Goal: Information Seeking & Learning: Learn about a topic

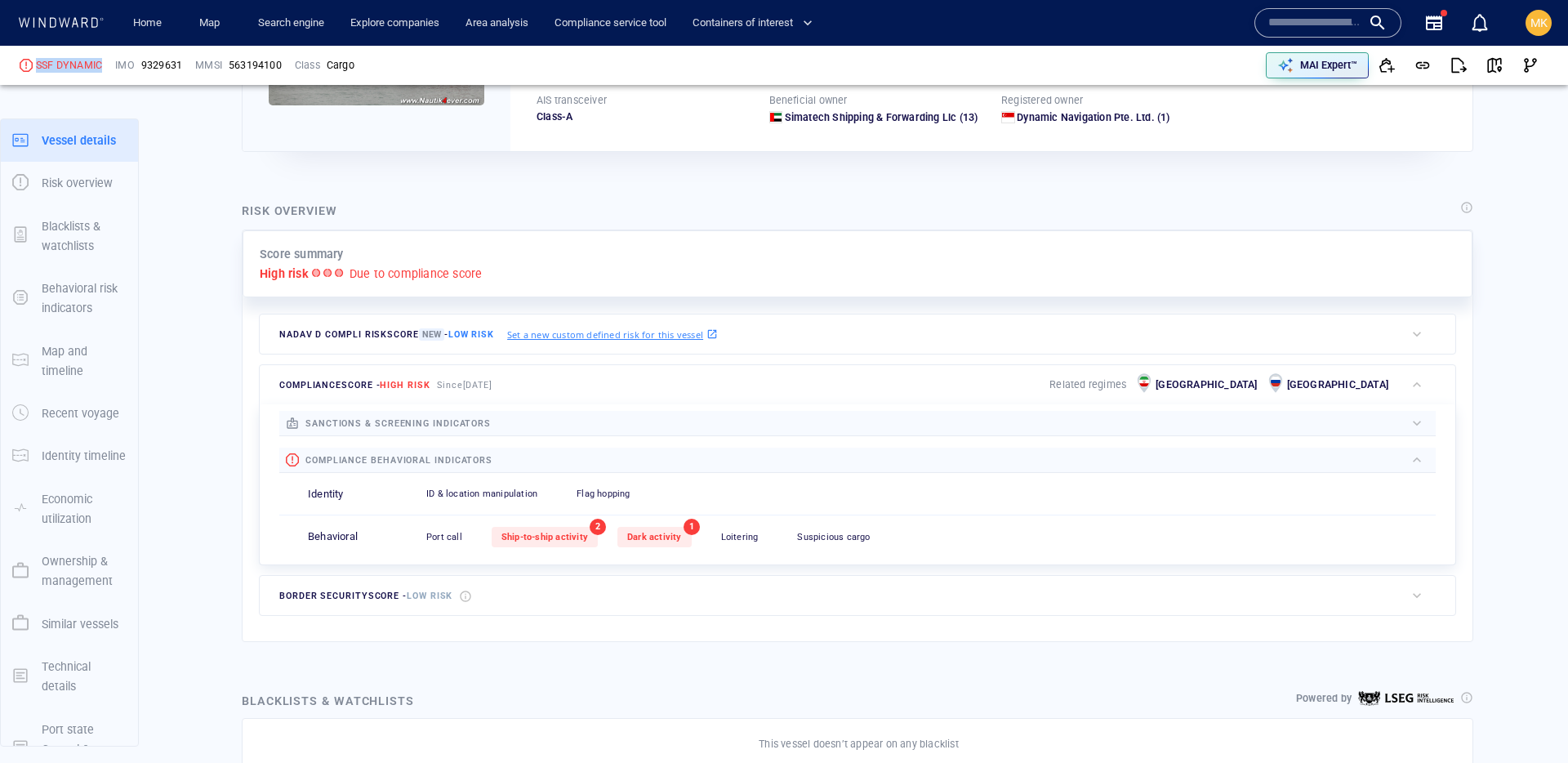
scroll to position [43, 0]
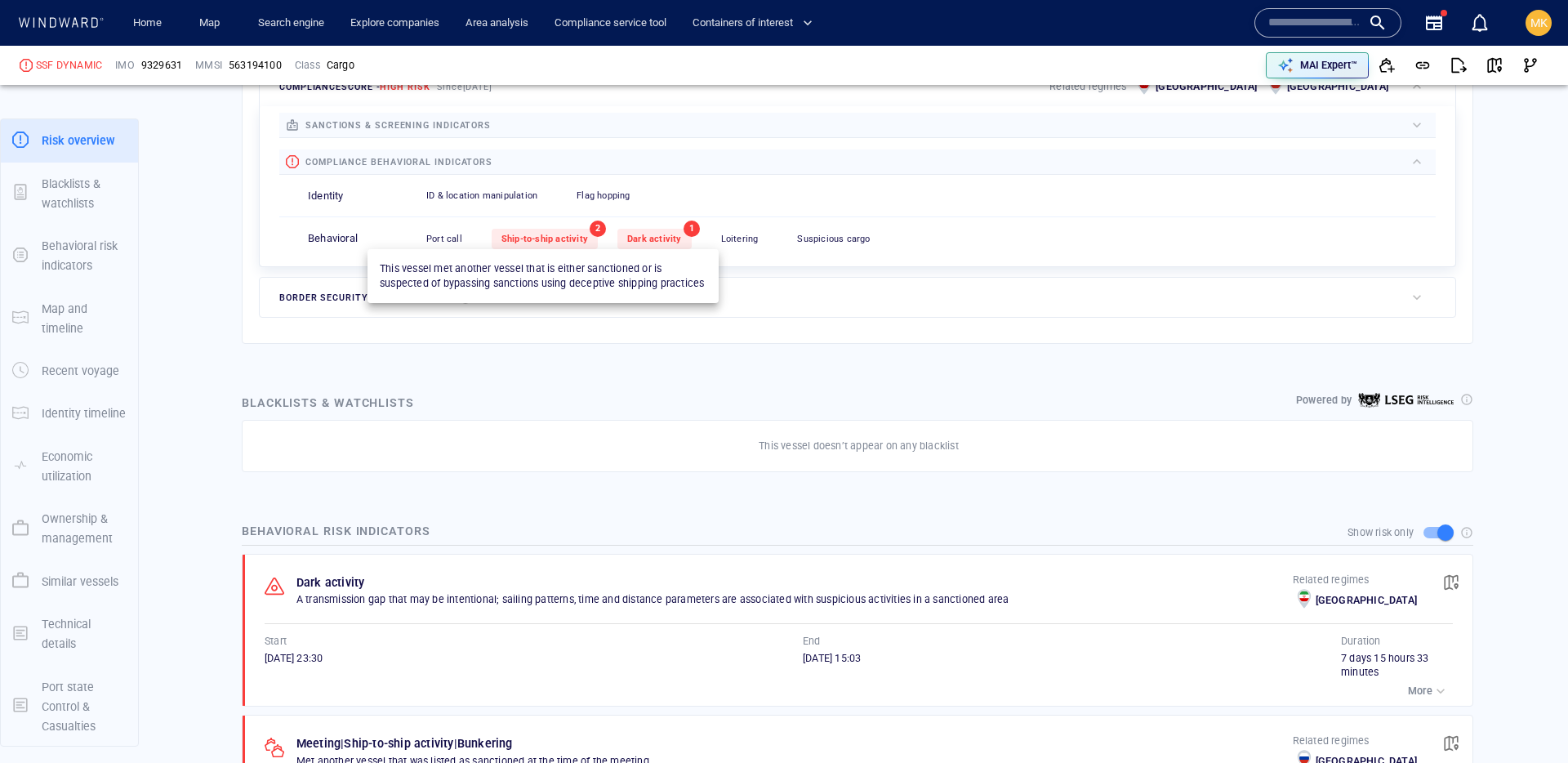
click at [554, 239] on span "Ship-to-ship activity" at bounding box center [544, 238] width 86 height 10
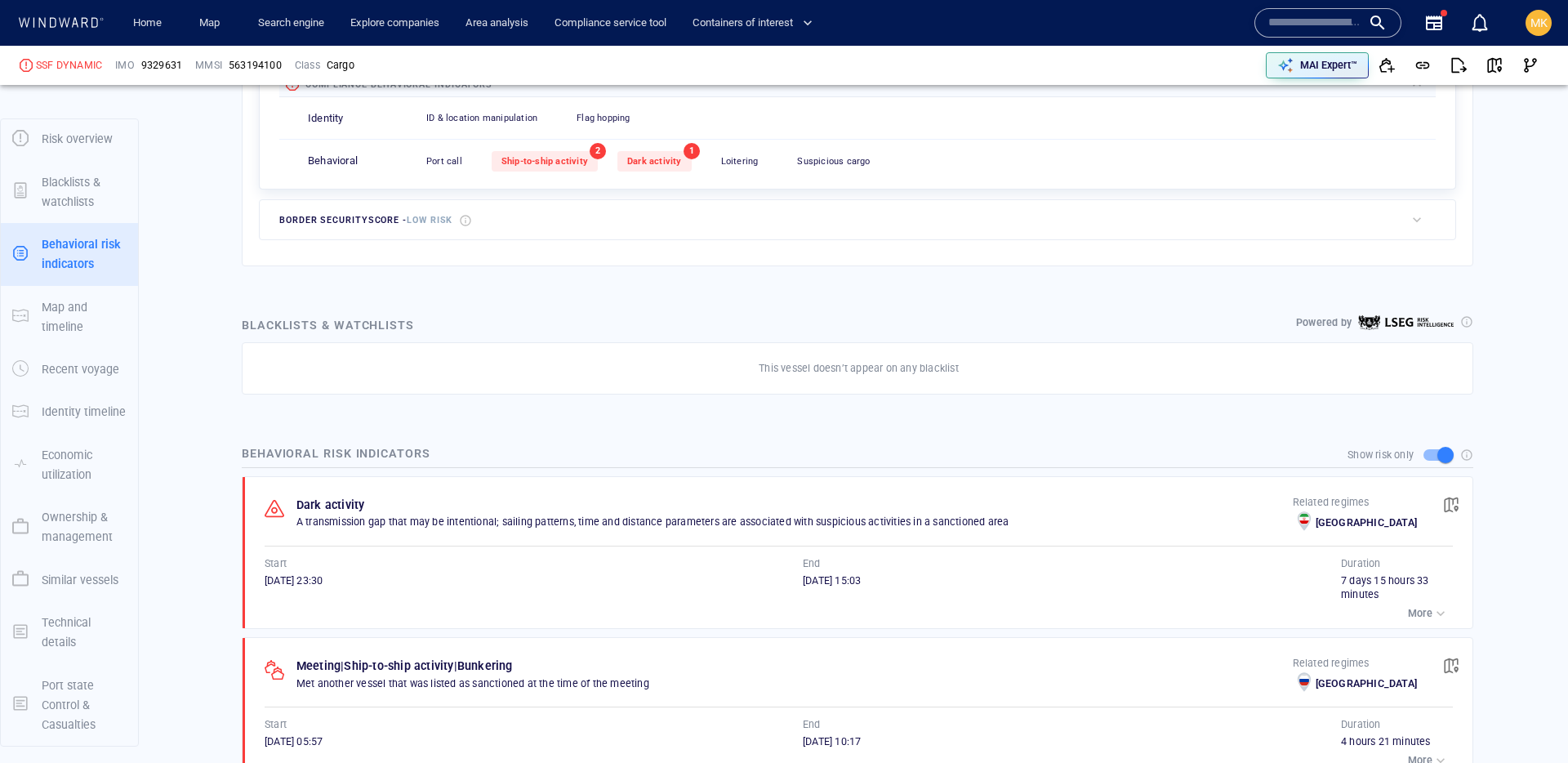
scroll to position [894, 0]
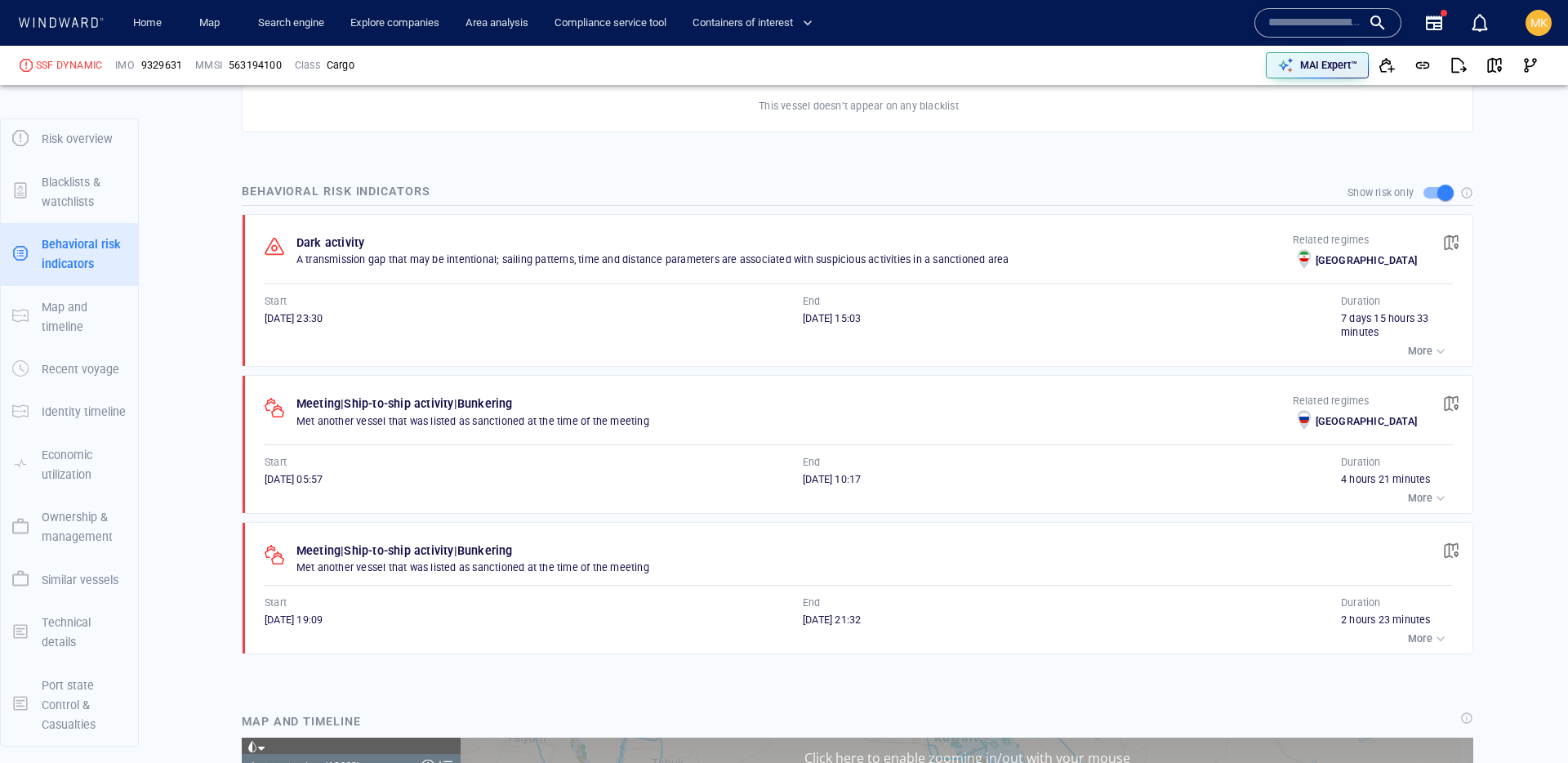
drag, startPoint x: 257, startPoint y: 320, endPoint x: 318, endPoint y: 323, distance: 61.1
click at [318, 323] on div "Dark activity A transmission gap that may be intentional; sailing patterns, tim…" at bounding box center [862, 291] width 1219 height 152
drag, startPoint x: 752, startPoint y: 319, endPoint x: 859, endPoint y: 318, distance: 107.0
click at [859, 318] on div "Start 28/06/2025 23:30 End 06/07/2025 15:03" at bounding box center [803, 317] width 1076 height 46
click at [859, 318] on span "06/07/2025 15:03" at bounding box center [832, 318] width 58 height 12
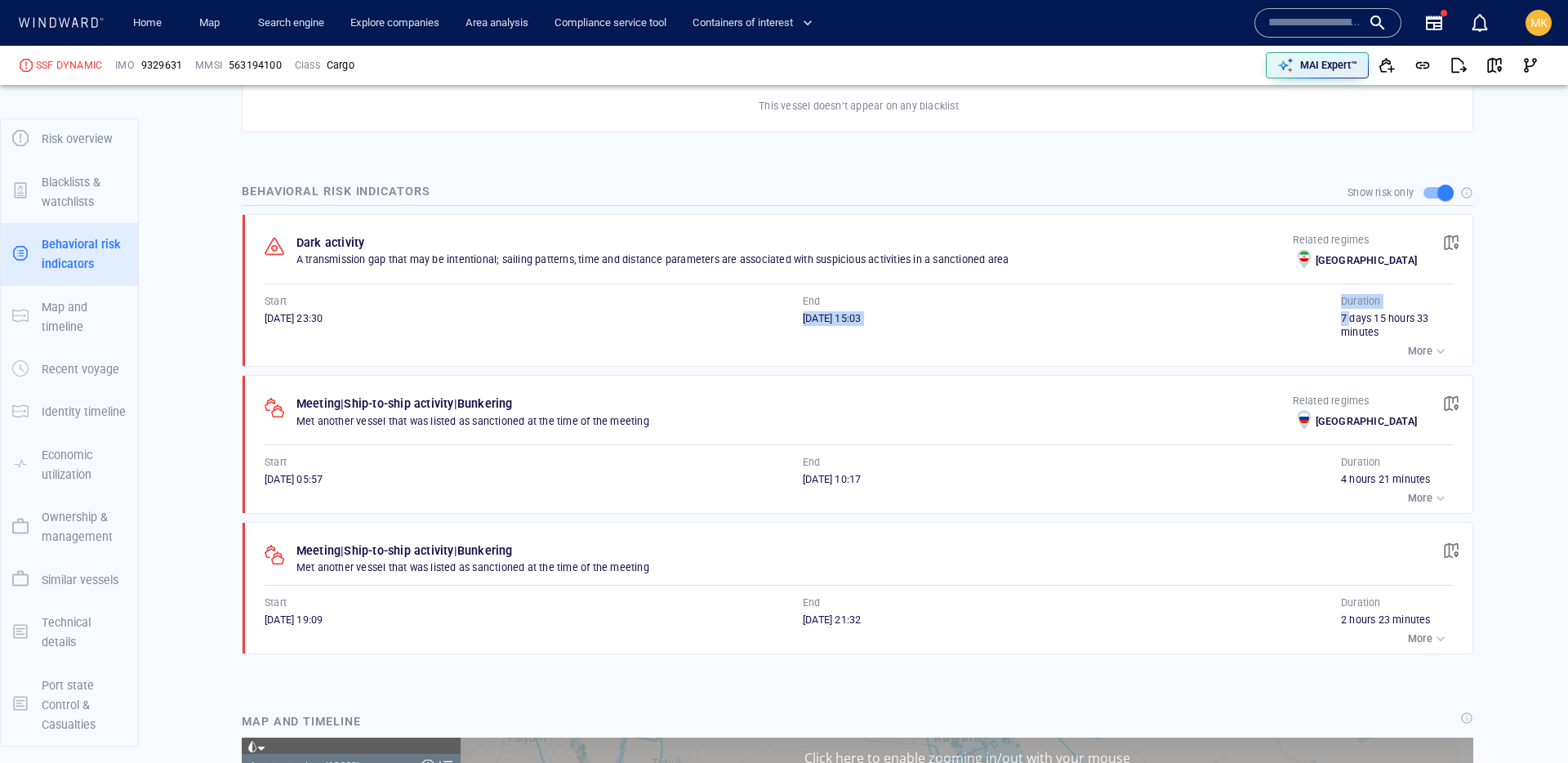
drag, startPoint x: 1314, startPoint y: 298, endPoint x: 1369, endPoint y: 326, distance: 61.7
click at [1350, 322] on div "Start 28/06/2025 23:30 End 06/07/2025 15:03 Duration 7 days 15 hours 33 minutes" at bounding box center [859, 317] width 1188 height 46
drag, startPoint x: 1369, startPoint y: 326, endPoint x: 1276, endPoint y: 246, distance: 122.7
click at [1369, 326] on div "7 days 15 hours 33 minutes" at bounding box center [1397, 326] width 112 height 30
drag, startPoint x: 254, startPoint y: 310, endPoint x: 364, endPoint y: 324, distance: 110.9
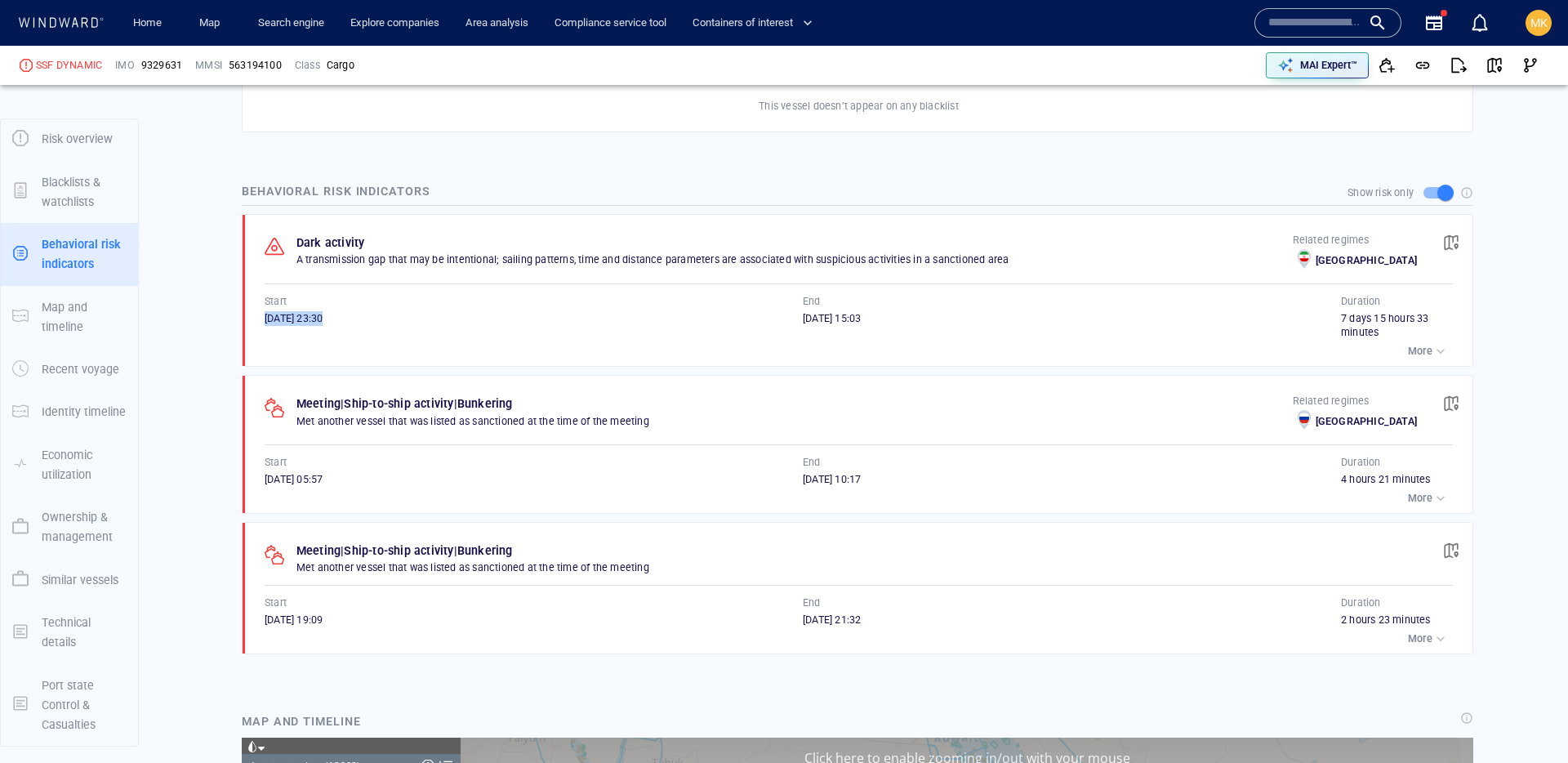
click at [364, 324] on div "Dark activity A transmission gap that may be intentional; sailing patterns, tim…" at bounding box center [862, 291] width 1219 height 152
click at [364, 324] on div "28/06/2025 23:30" at bounding box center [533, 319] width 538 height 15
drag, startPoint x: 684, startPoint y: 311, endPoint x: 900, endPoint y: 322, distance: 216.3
click at [900, 322] on div "Start 28/06/2025 23:30 End 06/07/2025 15:03" at bounding box center [803, 317] width 1076 height 46
click at [900, 322] on div "06/07/2025 15:03" at bounding box center [1072, 319] width 538 height 15
